Goal: Task Accomplishment & Management: Manage account settings

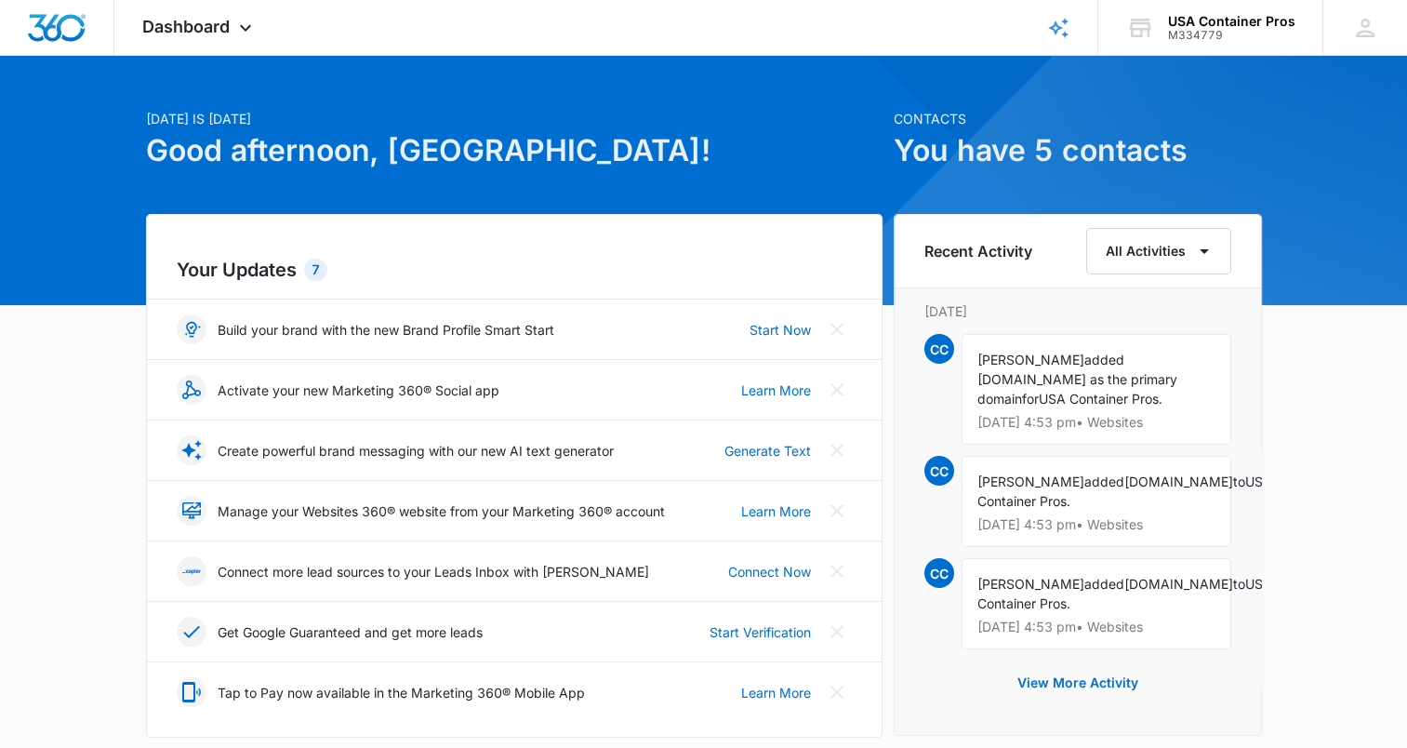
scroll to position [93, 0]
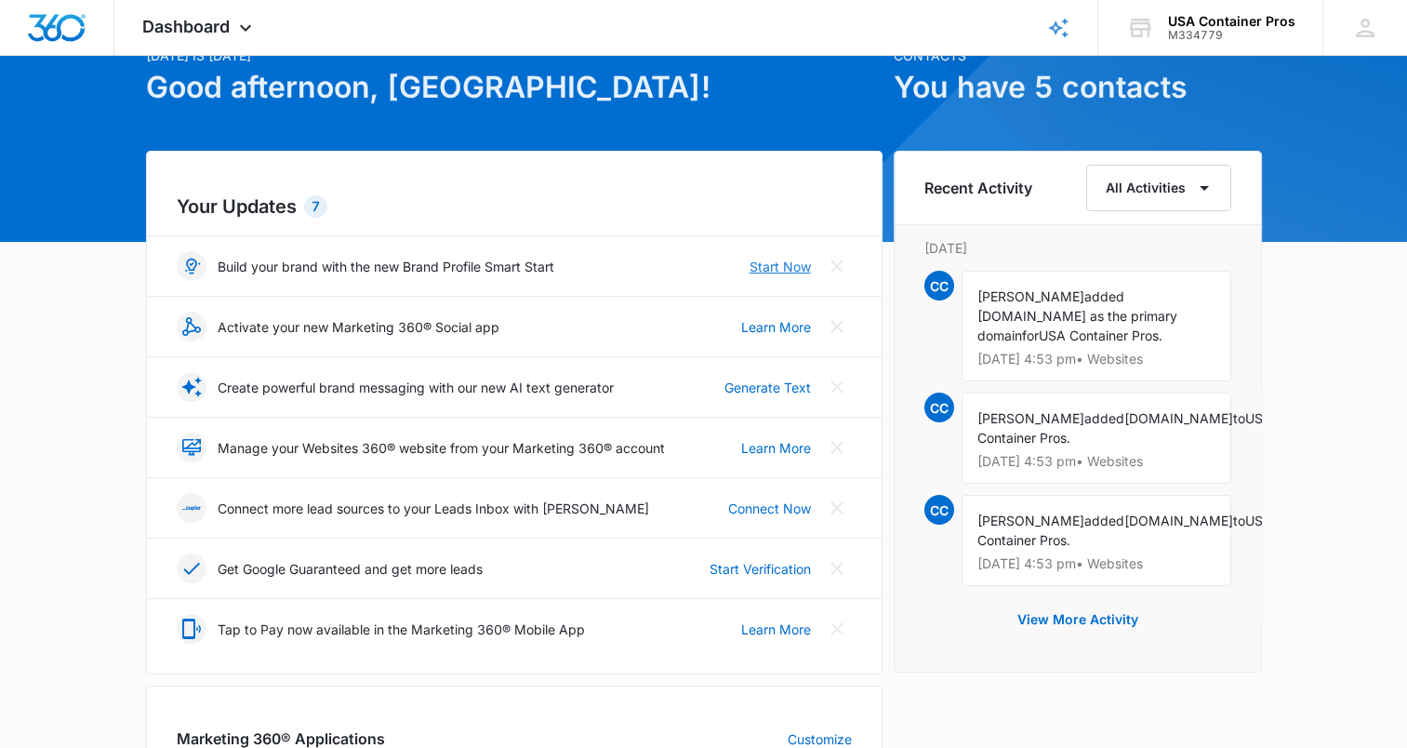
click at [764, 262] on link "Start Now" at bounding box center [780, 267] width 61 height 20
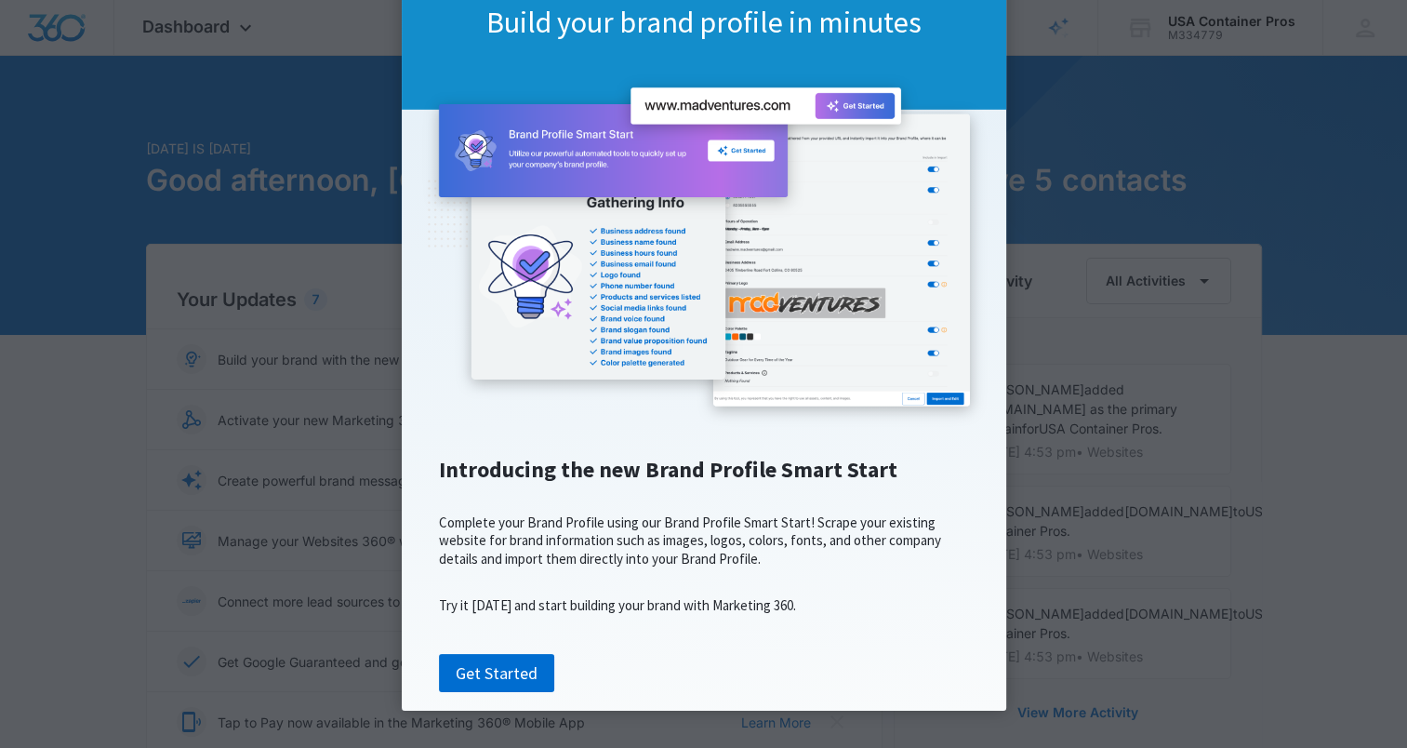
scroll to position [150, 0]
click at [521, 665] on link "Get Started" at bounding box center [496, 673] width 115 height 39
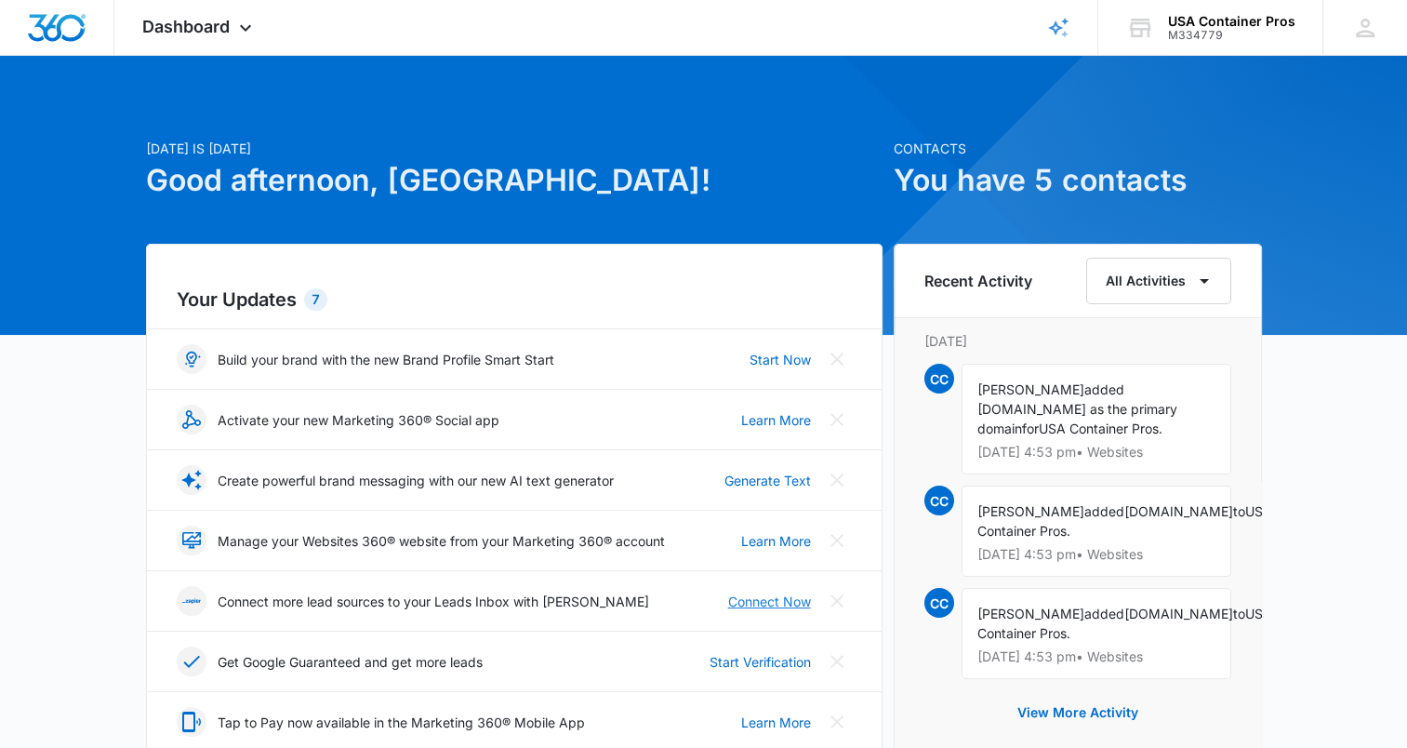
click at [769, 604] on link "Connect Now" at bounding box center [769, 602] width 83 height 20
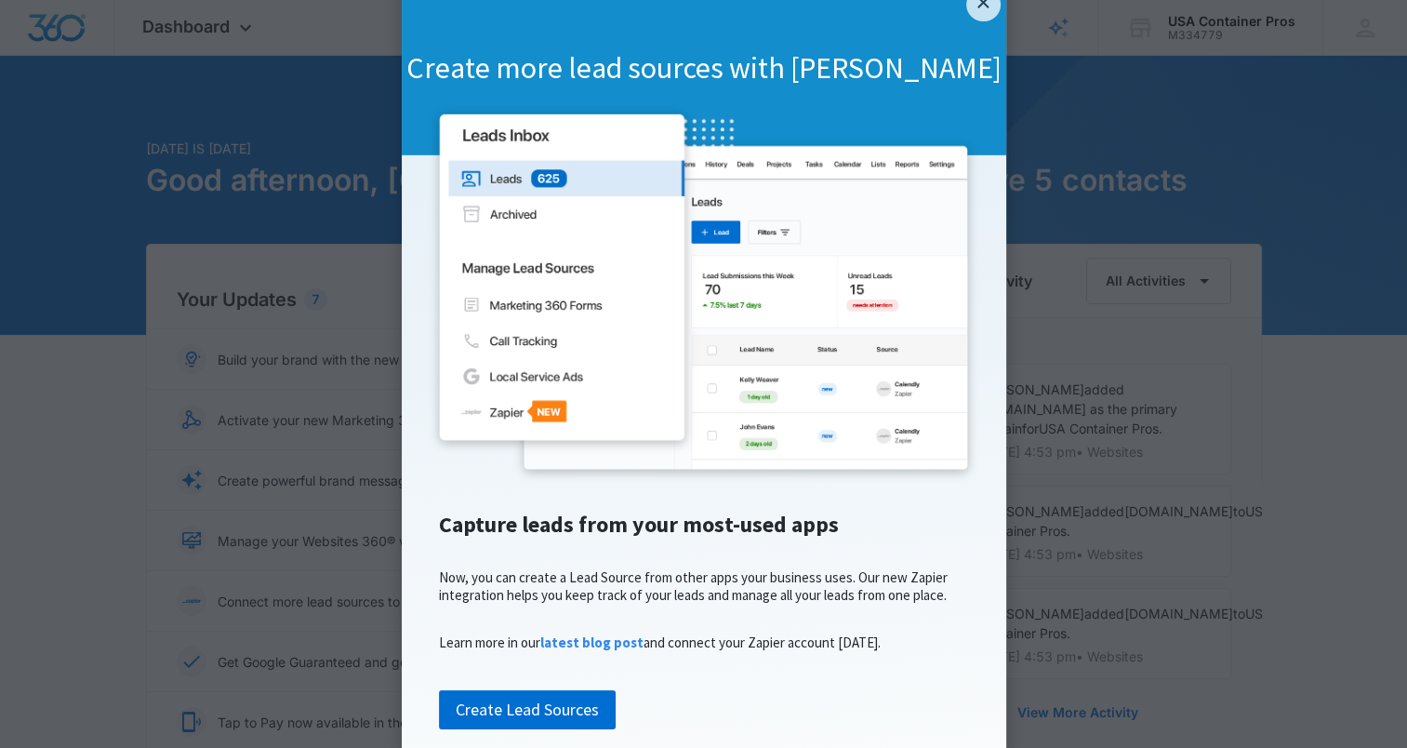
scroll to position [47, 0]
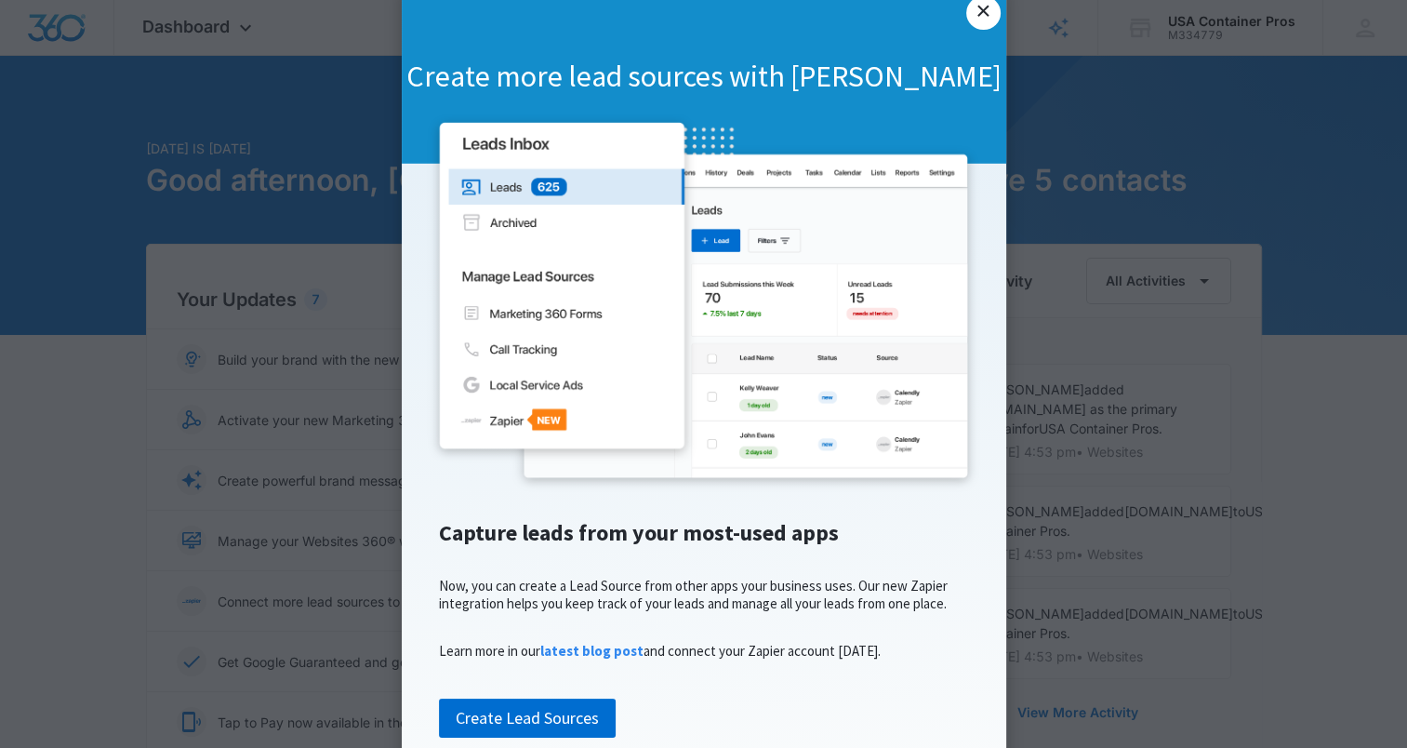
click at [968, 20] on link "×" at bounding box center [982, 12] width 33 height 33
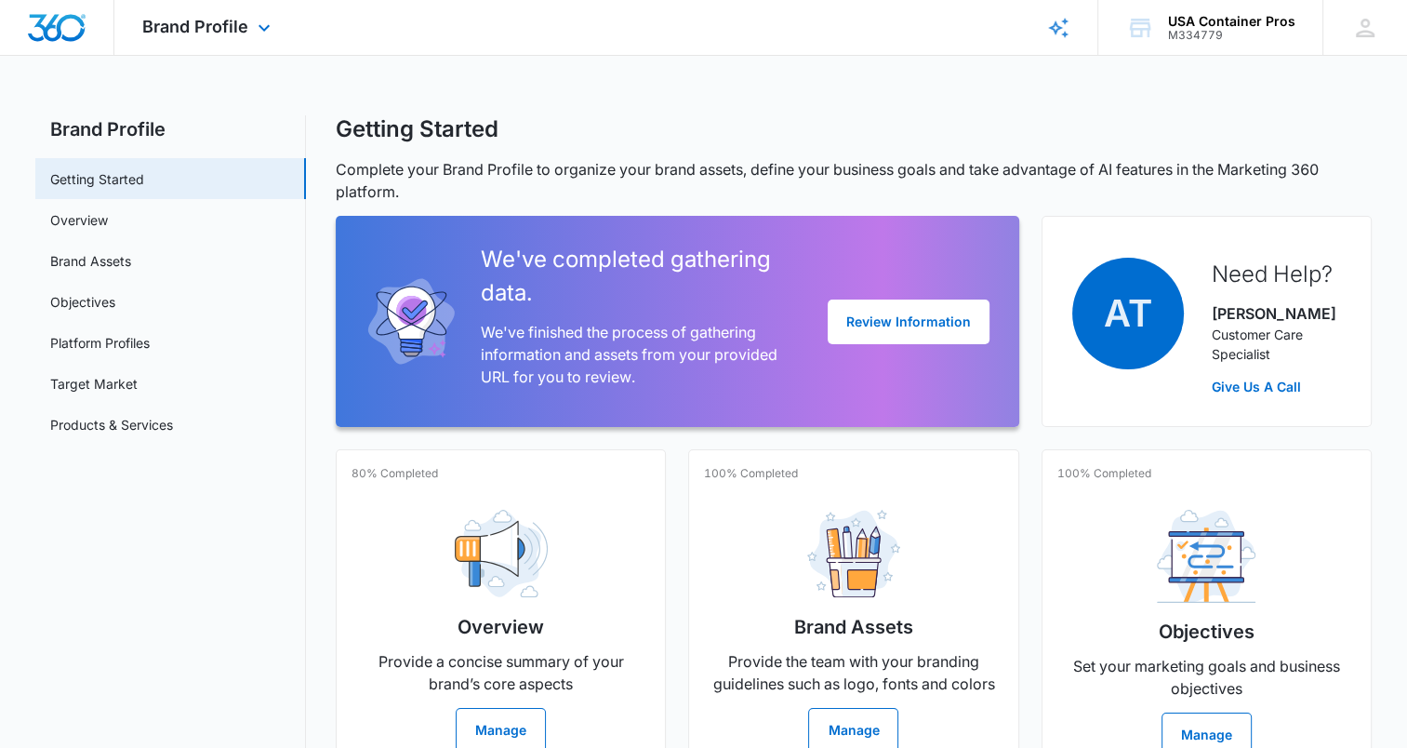
click at [63, 33] on img "Dashboard" at bounding box center [57, 28] width 60 height 28
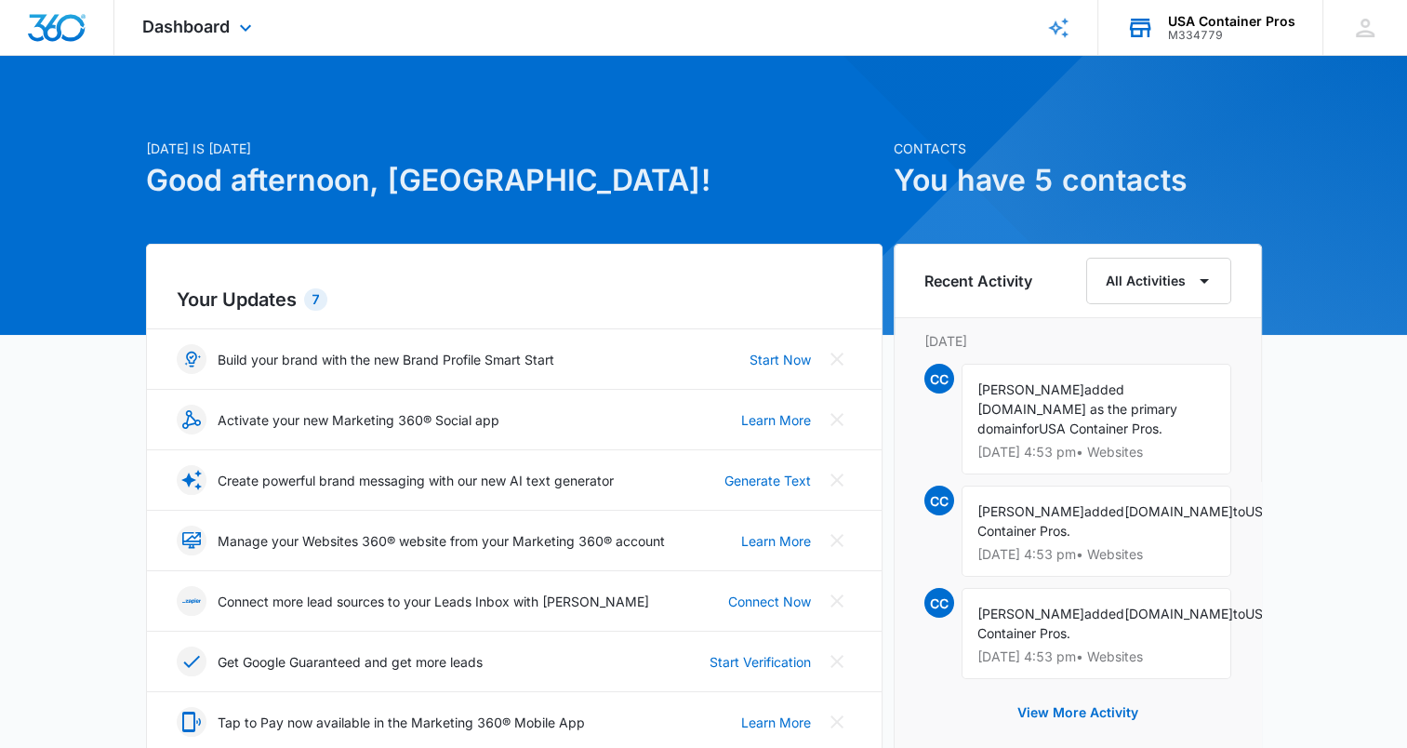
click at [1223, 37] on div "M334779" at bounding box center [1231, 35] width 127 height 13
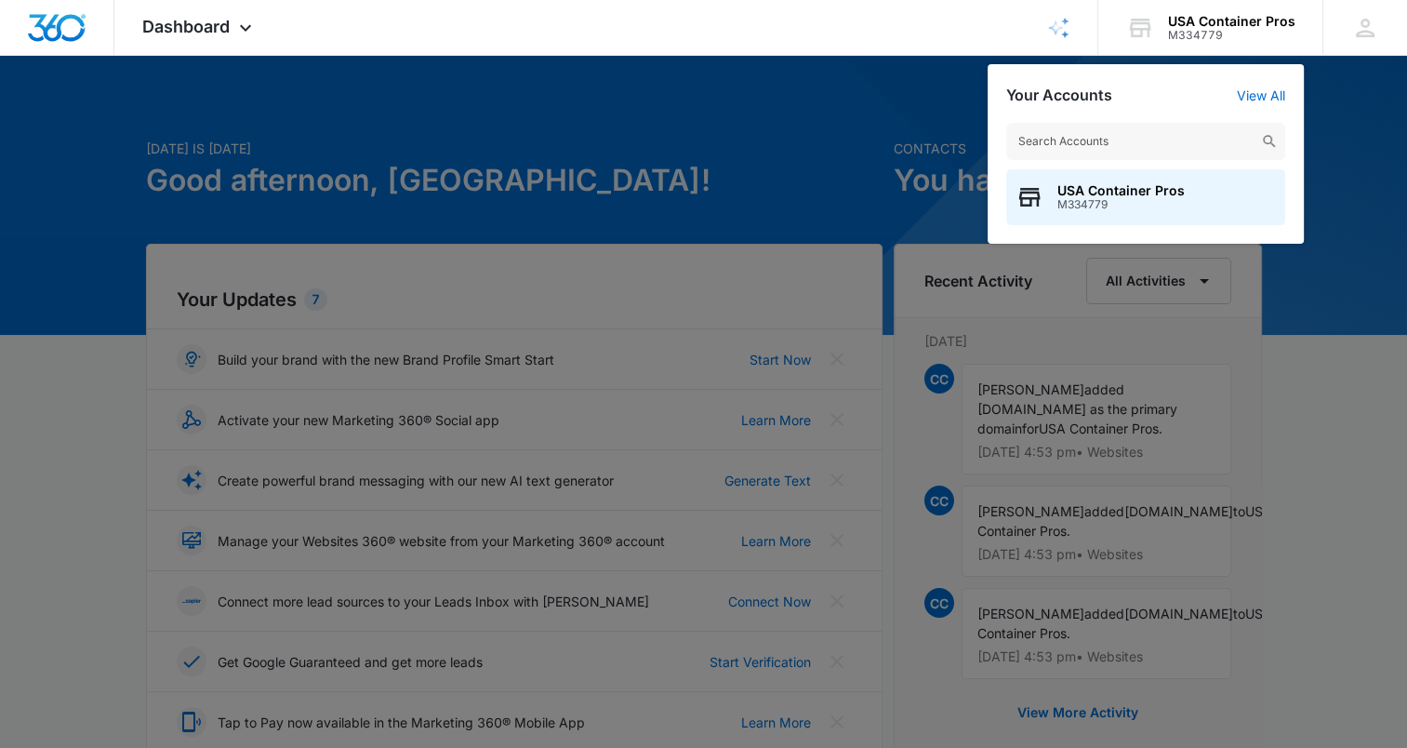
click at [432, 60] on div at bounding box center [703, 374] width 1407 height 748
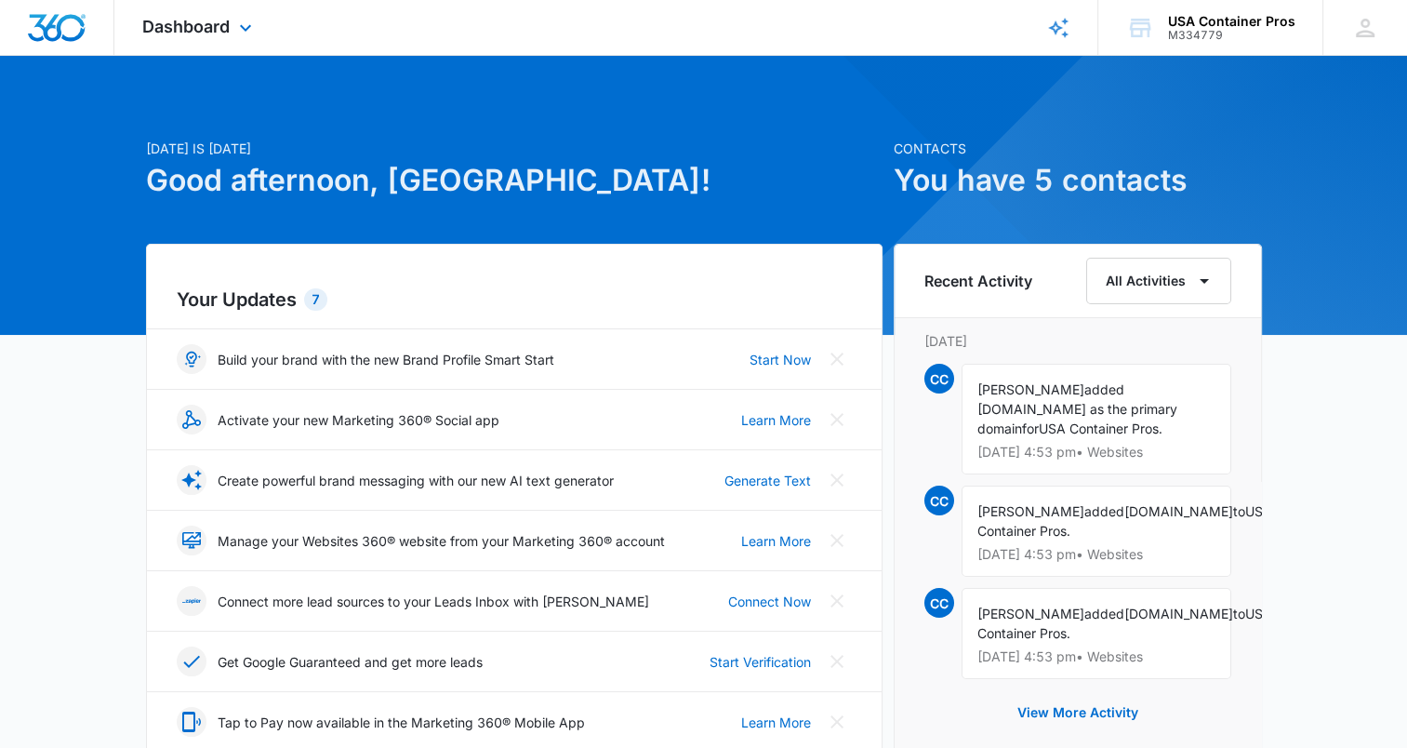
click at [214, 36] on div "Dashboard Apps Reputation Websites Forms CRM Email Social Shop Payments POS Con…" at bounding box center [199, 27] width 170 height 55
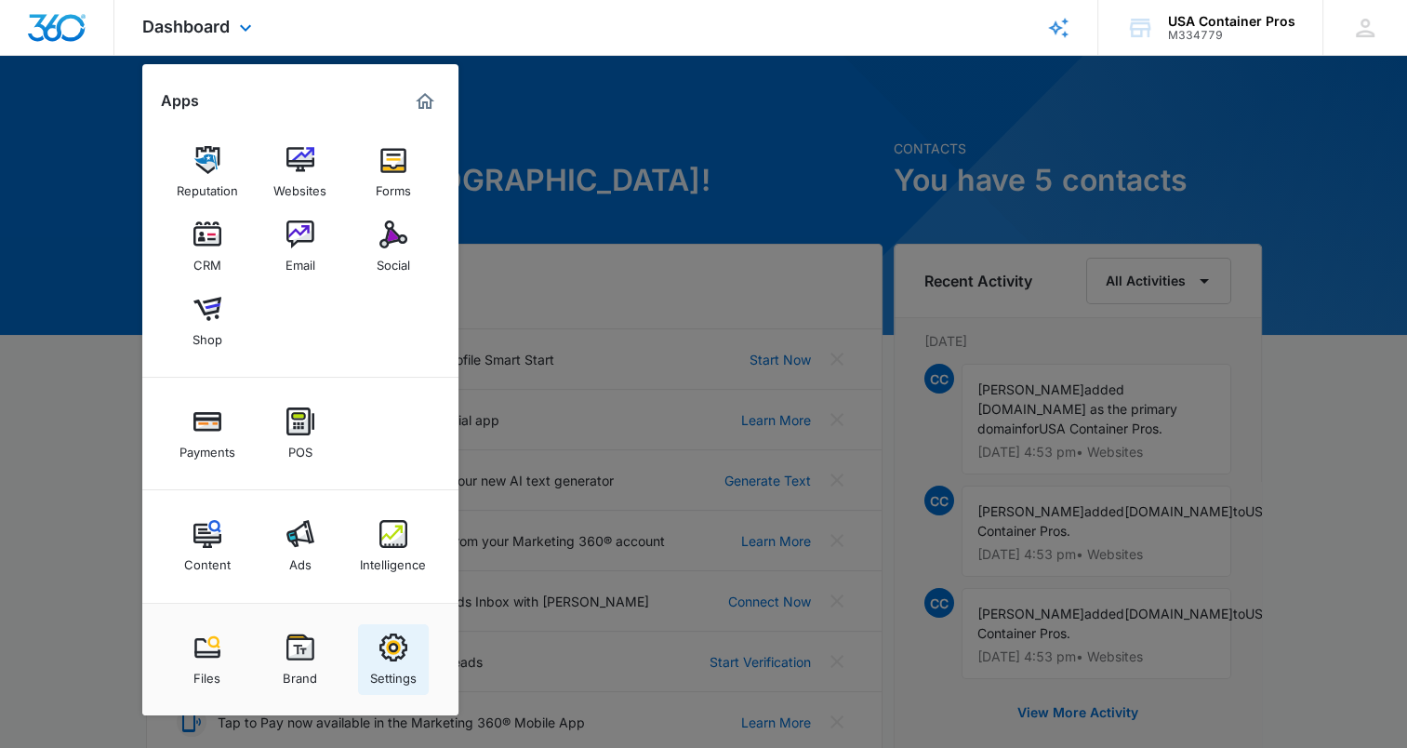
click at [390, 641] on img at bounding box center [393, 647] width 28 height 28
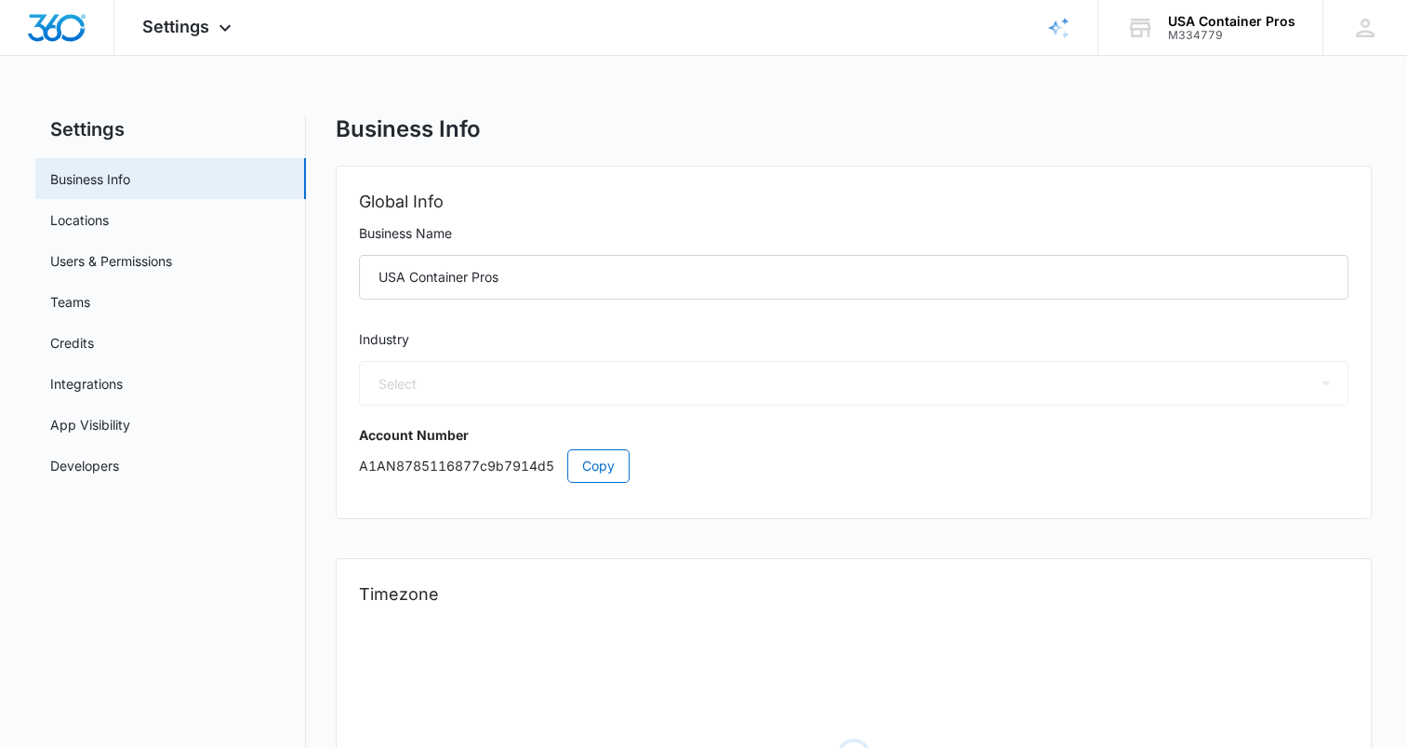
select select "52"
select select "US"
select select "America/Denver"
click at [97, 468] on link "Developers" at bounding box center [84, 466] width 69 height 20
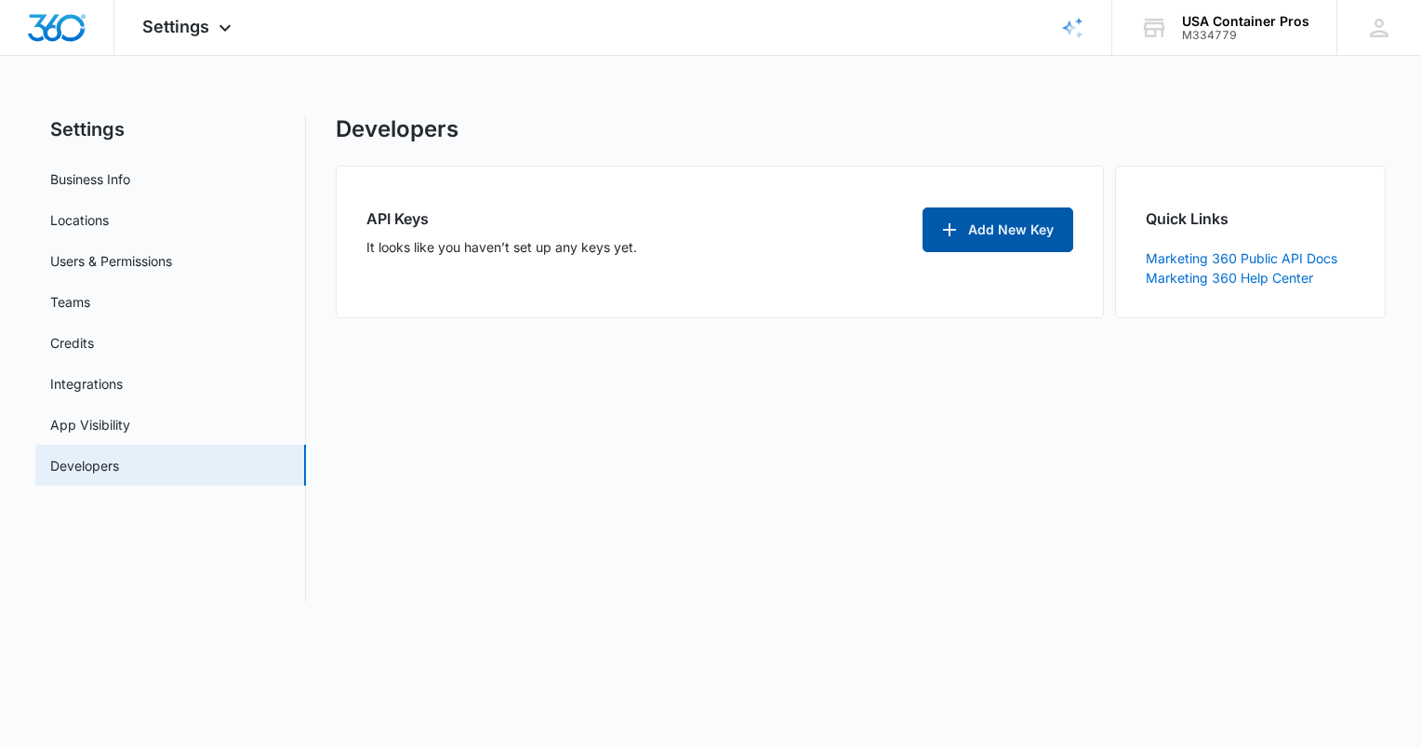
click at [1003, 223] on button "Add New Key" at bounding box center [998, 229] width 151 height 45
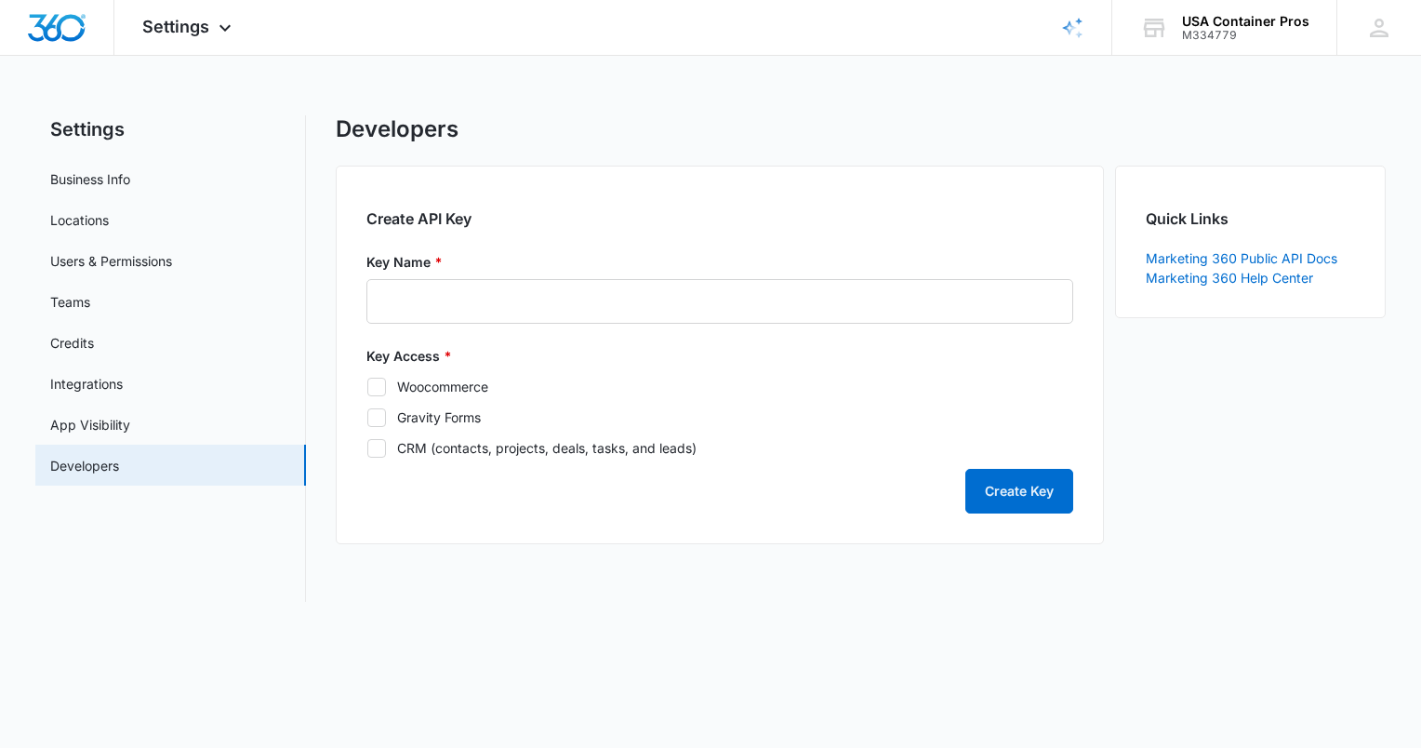
click at [381, 391] on icon at bounding box center [376, 387] width 17 height 17
click at [367, 387] on input "Woocommerce" at bounding box center [366, 386] width 1 height 1
checkbox input "true"
click at [376, 422] on icon at bounding box center [376, 417] width 17 height 17
click at [367, 418] on input "Gravity Forms" at bounding box center [366, 417] width 1 height 1
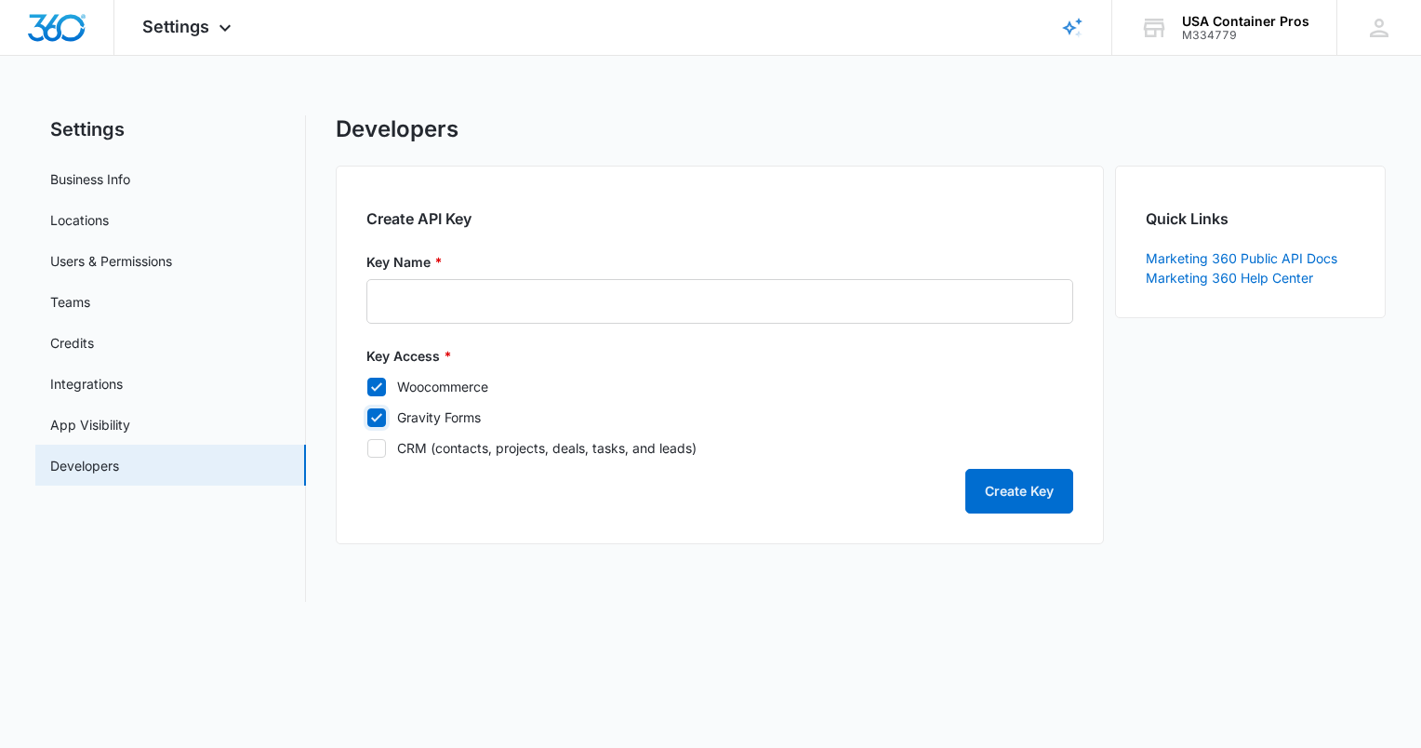
checkbox input "true"
click at [374, 454] on icon at bounding box center [376, 448] width 17 height 17
click at [367, 448] on input "CRM (contacts, projects, deals, tasks, and leads)" at bounding box center [366, 447] width 1 height 1
checkbox input "true"
click at [654, 318] on input "Key Name *" at bounding box center [719, 301] width 707 height 45
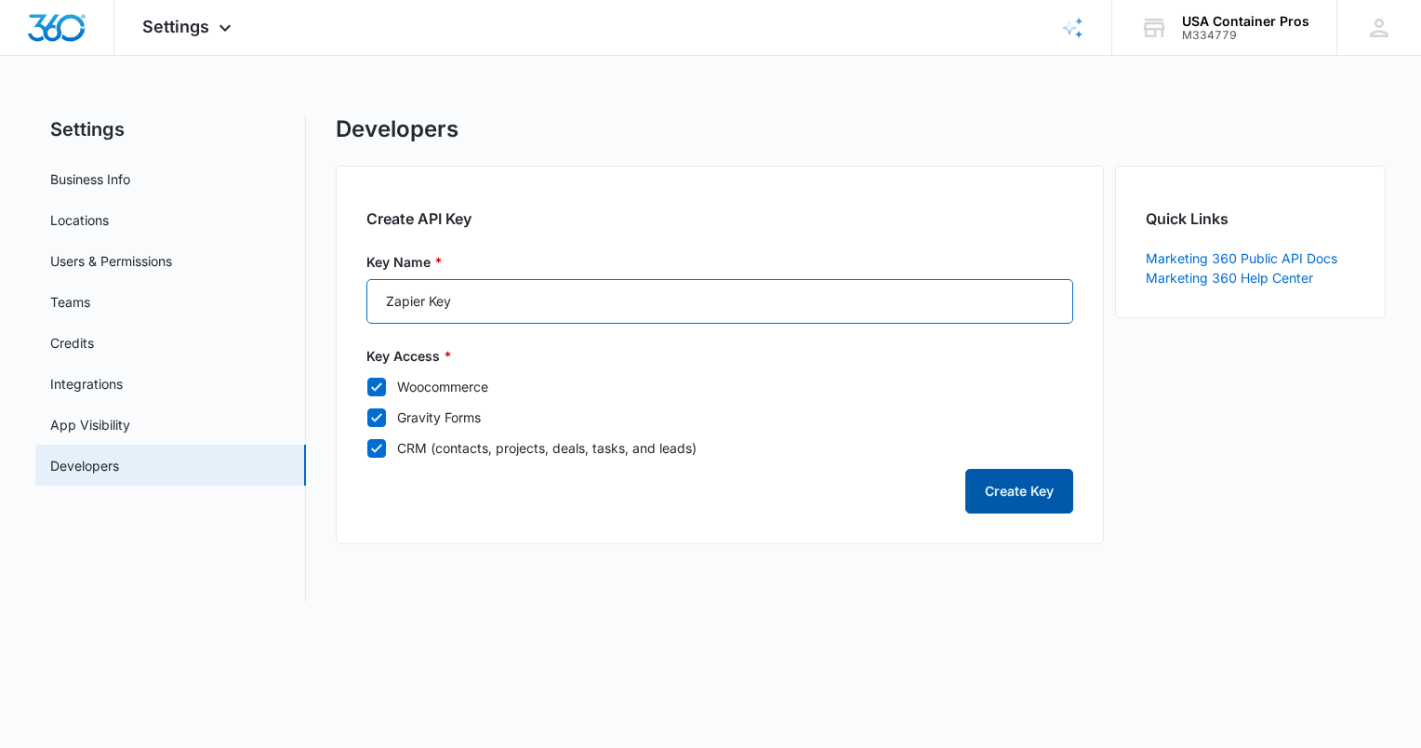
type input "Zapier Key"
click at [1011, 490] on button "Create Key" at bounding box center [1019, 491] width 108 height 45
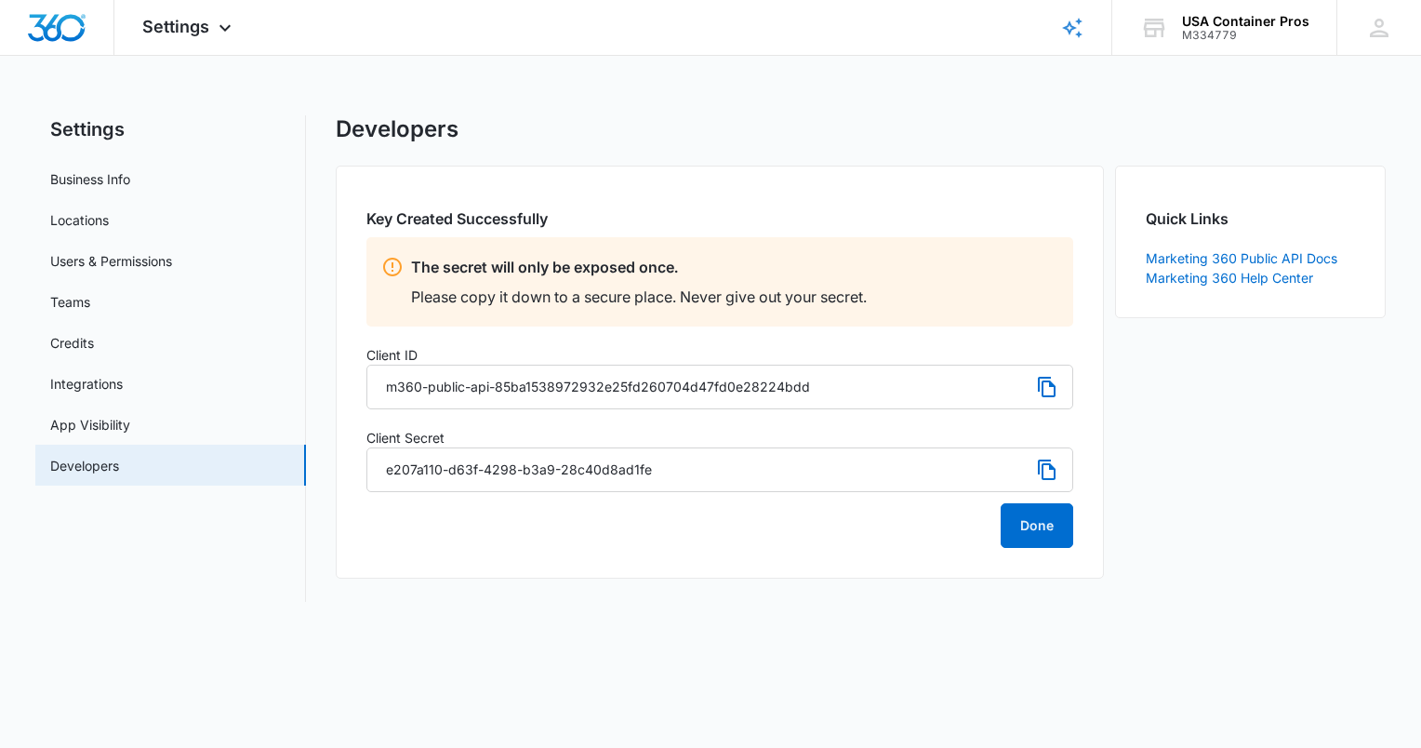
click at [1042, 386] on icon at bounding box center [1047, 387] width 18 height 20
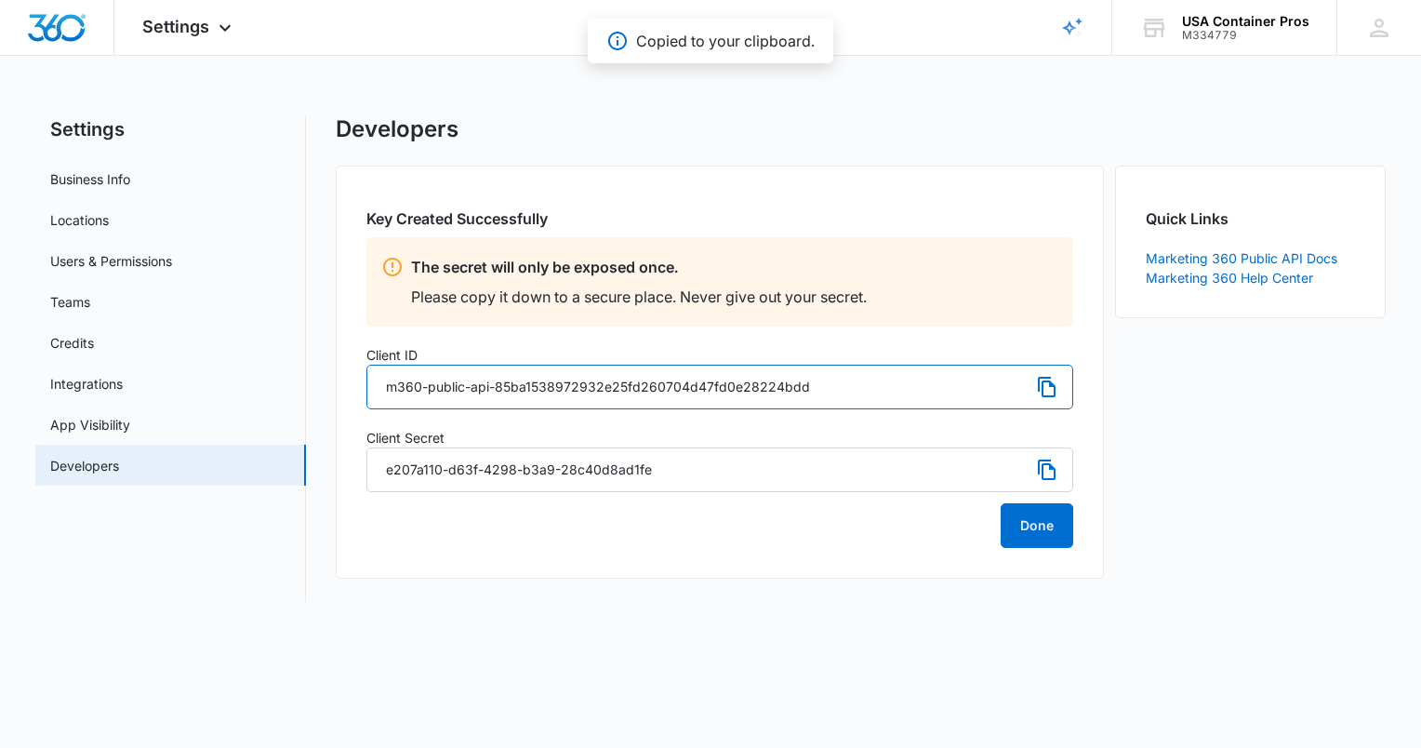
drag, startPoint x: 830, startPoint y: 392, endPoint x: 336, endPoint y: 357, distance: 495.1
click at [336, 357] on div "Key Created Successfully The secret will only be exposed once. Please copy it d…" at bounding box center [720, 372] width 768 height 413
drag, startPoint x: 336, startPoint y: 357, endPoint x: 522, endPoint y: 344, distance: 186.5
click at [522, 345] on label "Client ID" at bounding box center [719, 355] width 707 height 20
click at [457, 381] on input "m360-public-api-85ba1538972932e25fd260704d47fd0e28224bdd" at bounding box center [719, 387] width 707 height 45
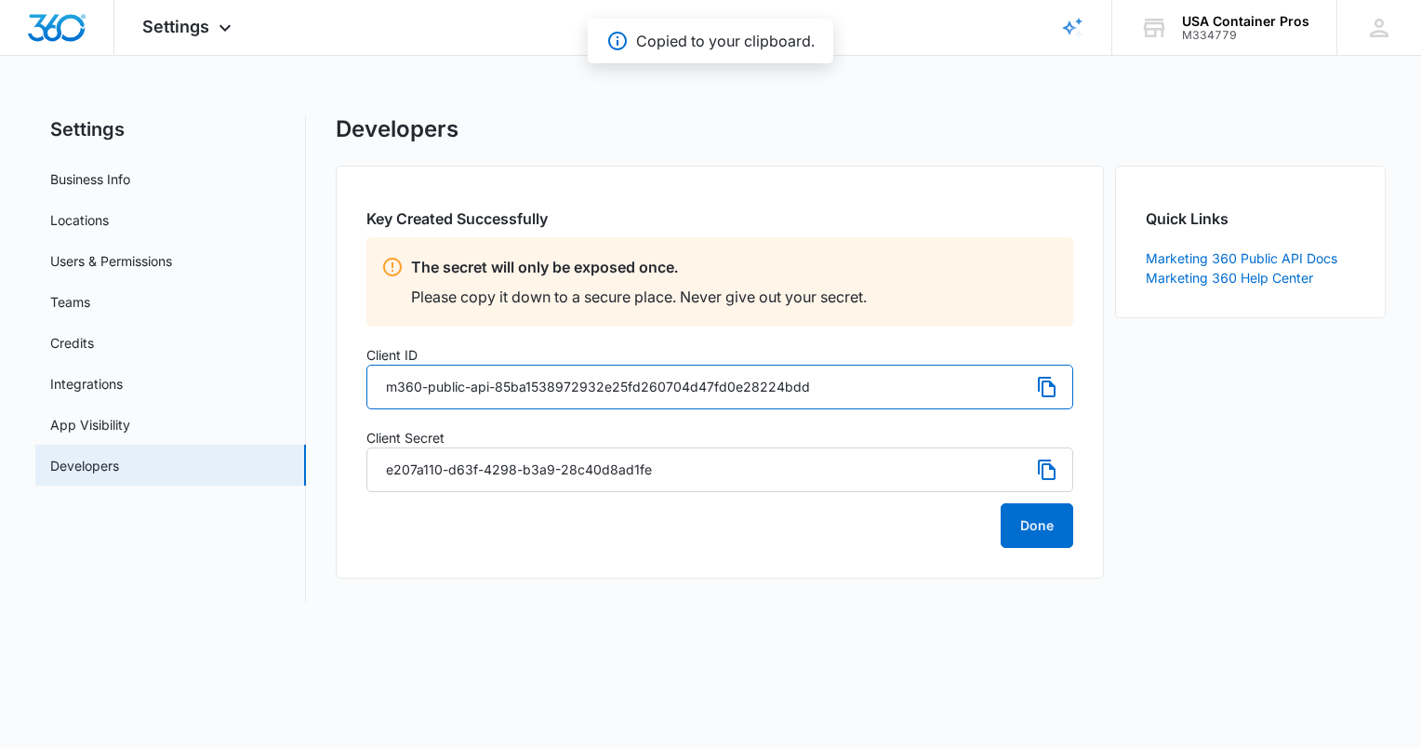
click at [457, 381] on input "m360-public-api-85ba1538972932e25fd260704d47fd0e28224bdd" at bounding box center [719, 387] width 707 height 45
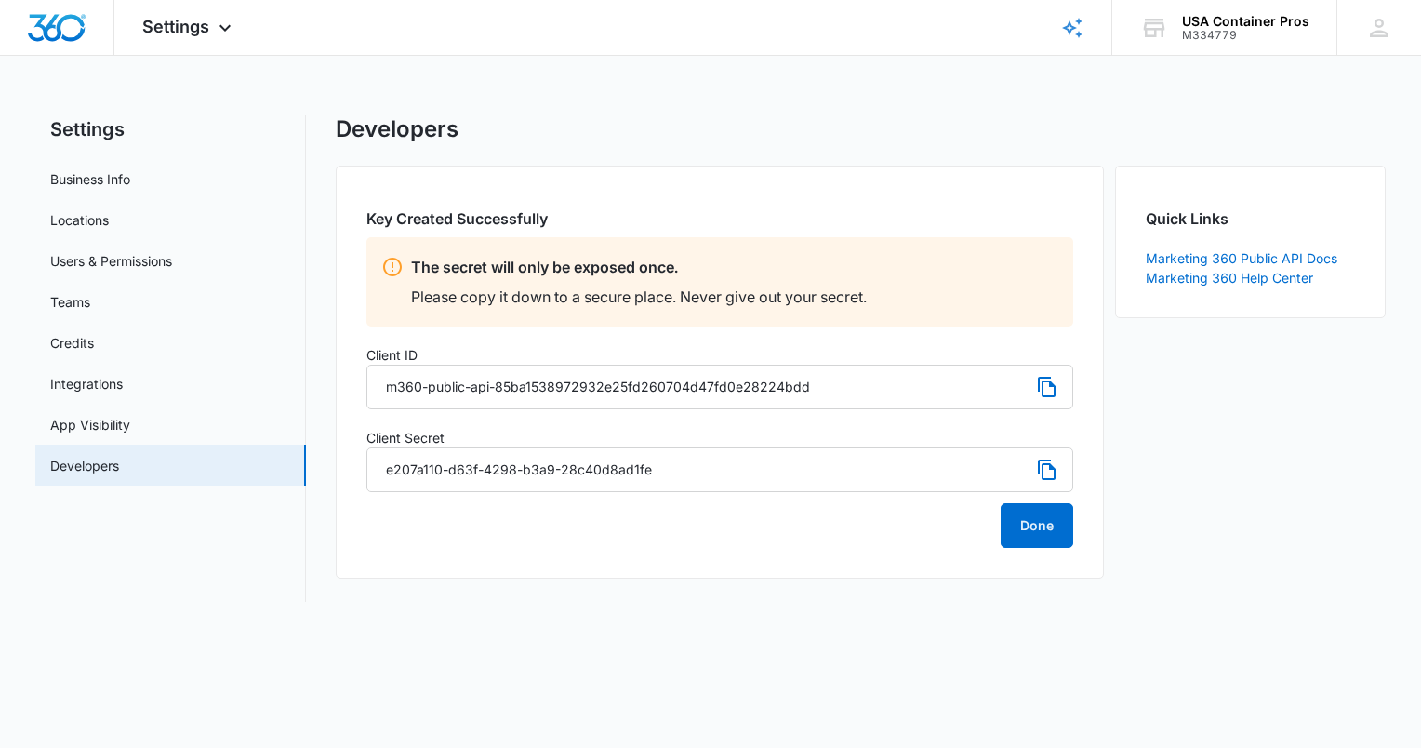
click at [1049, 471] on icon at bounding box center [1047, 470] width 22 height 22
click at [1053, 477] on icon at bounding box center [1047, 470] width 22 height 22
click at [1046, 385] on icon at bounding box center [1047, 387] width 22 height 22
click at [1034, 519] on button "Done" at bounding box center [1037, 525] width 73 height 45
